Goal: Information Seeking & Learning: Learn about a topic

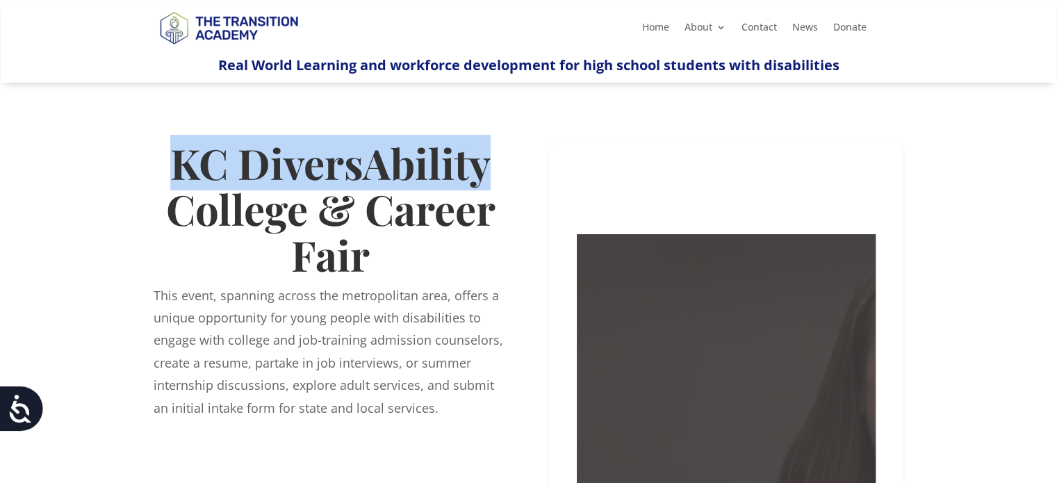
drag, startPoint x: 484, startPoint y: 163, endPoint x: 175, endPoint y: 158, distance: 308.5
click at [175, 158] on h1 "KC DiversAbility College & Career Fair" at bounding box center [331, 212] width 354 height 145
copy h1 "KC DiversAbility"
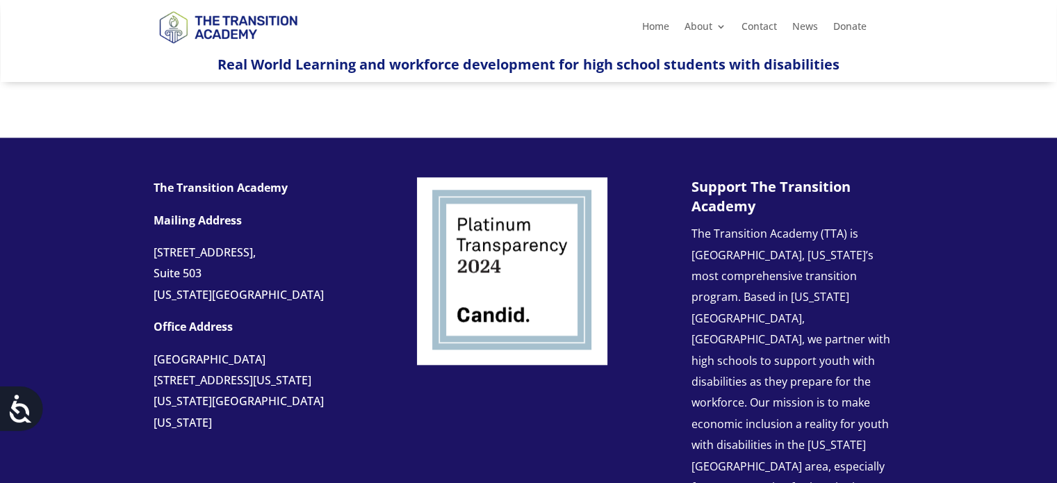
scroll to position [32, 0]
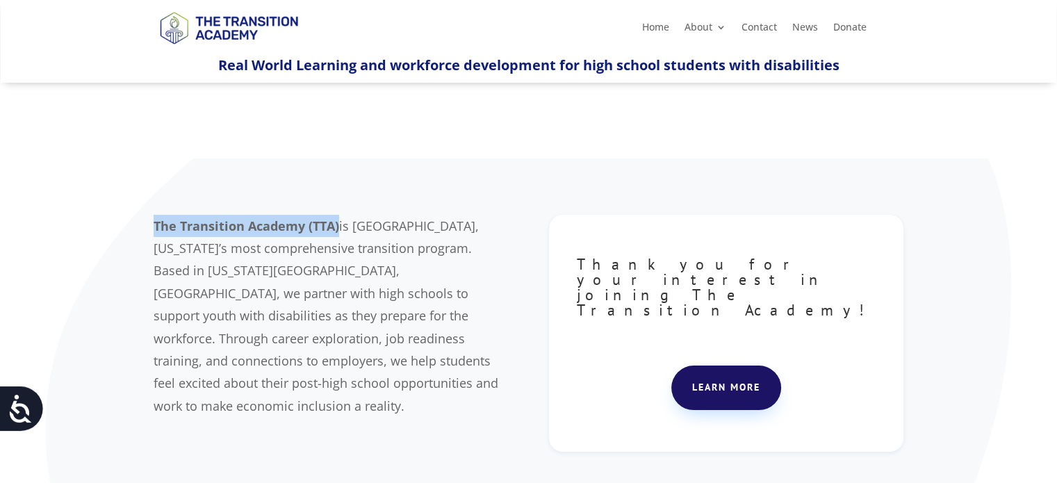
drag, startPoint x: 340, startPoint y: 224, endPoint x: 155, endPoint y: 226, distance: 184.8
click at [155, 226] on p "The Transition Academy (TTA) is Jackson County, Missouri’s most comprehensive t…" at bounding box center [331, 316] width 354 height 203
copy b "The Transition Academy (TTA)"
